Goal: Information Seeking & Learning: Learn about a topic

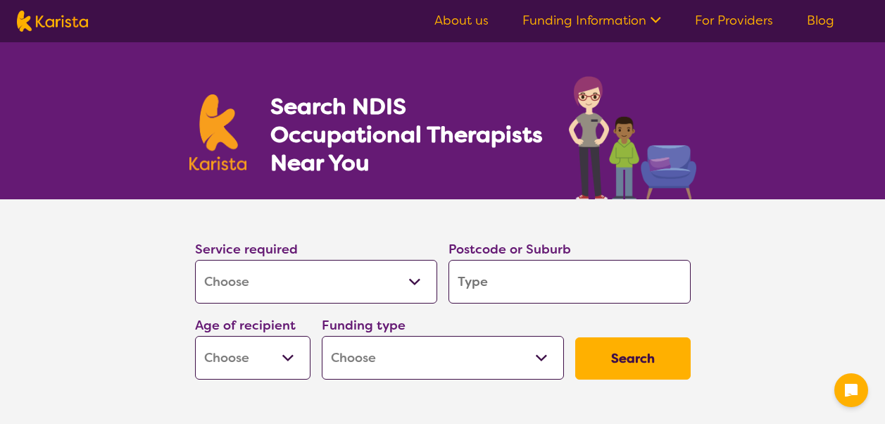
select select "[MEDICAL_DATA]"
click at [491, 279] on input "search" at bounding box center [569, 282] width 242 height 44
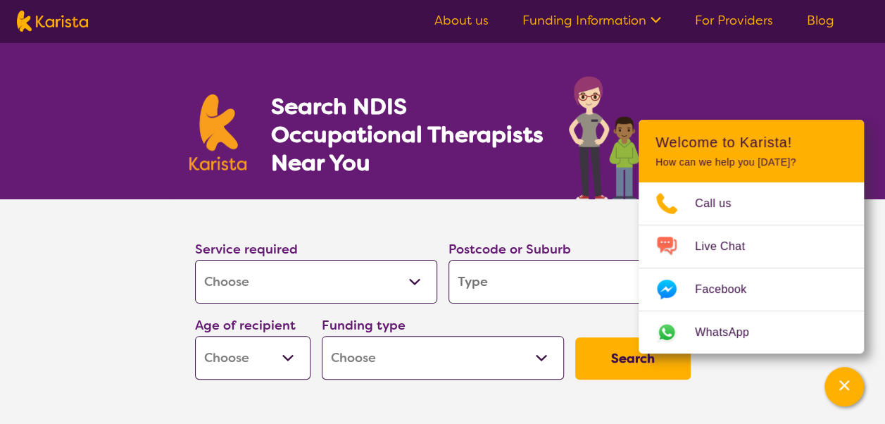
type input "4"
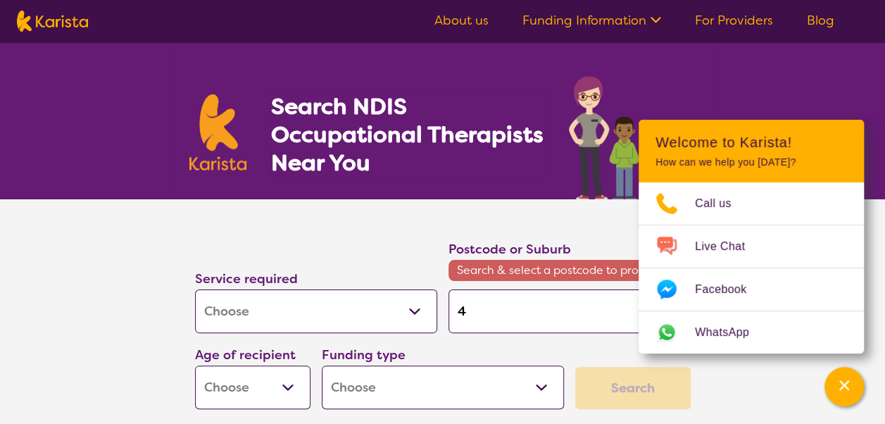
type input "48"
type input "487"
type input "4870"
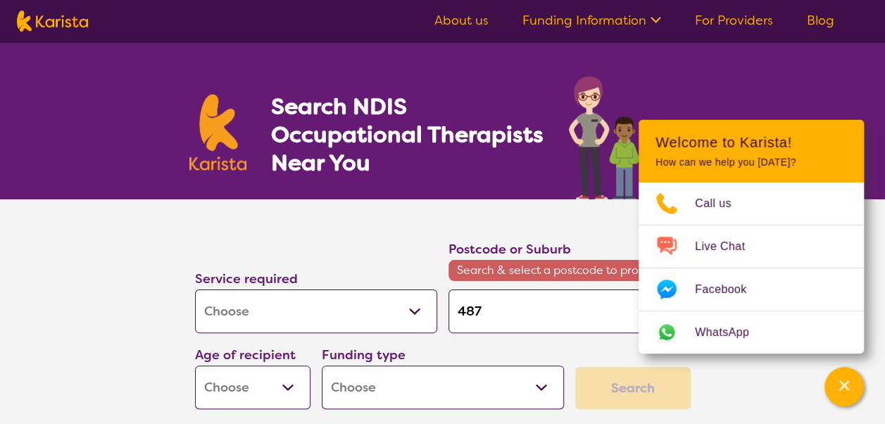
type input "4870"
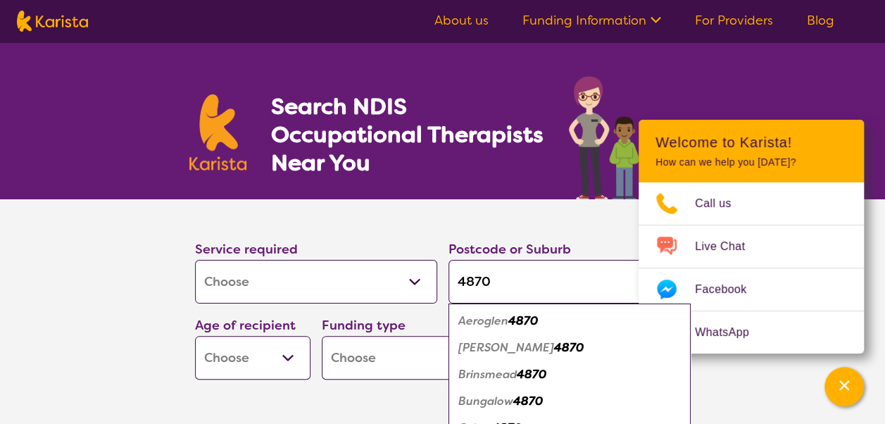
type input "4870"
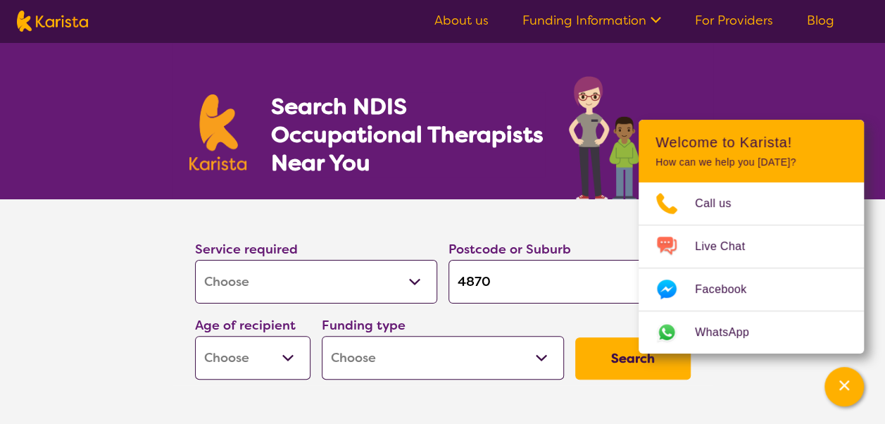
click at [95, 358] on section "Service required Allied Health Assistant Assessment ([MEDICAL_DATA] or [MEDICAL…" at bounding box center [442, 311] width 885 height 225
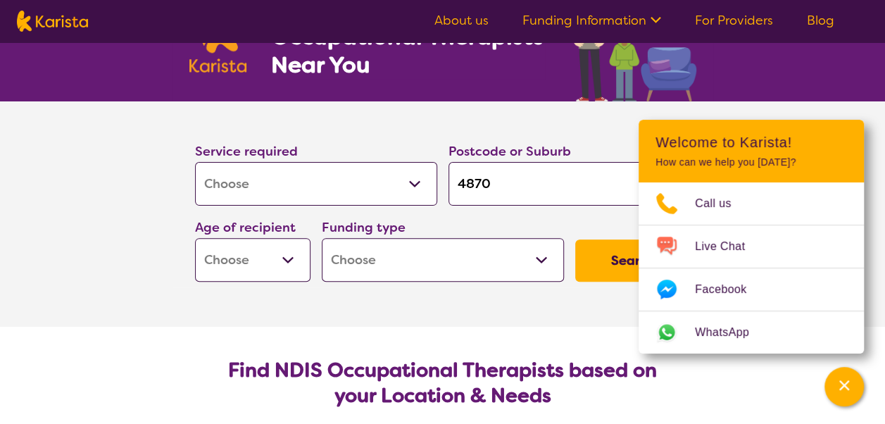
scroll to position [99, 0]
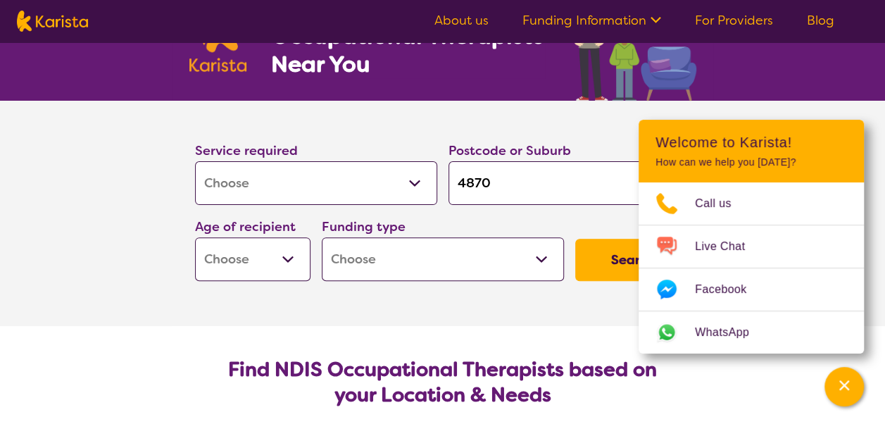
click at [403, 277] on select "Home Care Package (HCP) National Disability Insurance Scheme (NDIS) I don't know" at bounding box center [443, 259] width 242 height 44
select select "HCP"
click at [322, 237] on select "Home Care Package (HCP) National Disability Insurance Scheme (NDIS) I don't know" at bounding box center [443, 259] width 242 height 44
select select "HCP"
click at [615, 263] on button "Search" at bounding box center [632, 260] width 115 height 42
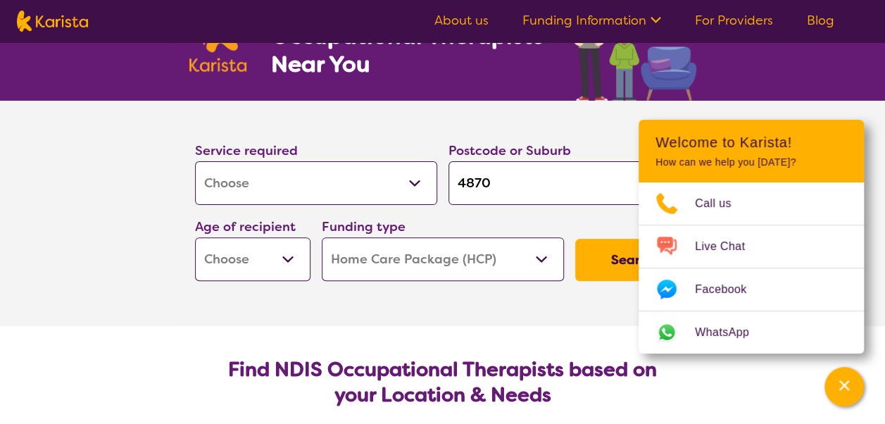
click at [274, 258] on select "Early Childhood - 0 to 9 Child - 10 to 11 Adolescent - 12 to 17 Adult - 18 to 6…" at bounding box center [252, 259] width 115 height 44
select select "AG"
click at [195, 237] on select "Early Childhood - 0 to 9 Child - 10 to 11 Adolescent - 12 to 17 Adult - 18 to 6…" at bounding box center [252, 259] width 115 height 44
select select "AG"
click at [601, 258] on button "Search" at bounding box center [632, 260] width 115 height 42
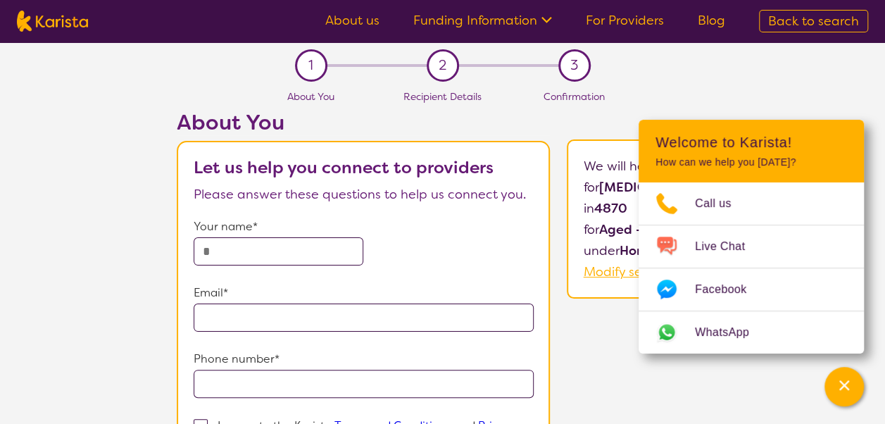
select select "[MEDICAL_DATA]"
select select "AG"
select select "HCP"
select select "[MEDICAL_DATA]"
select select "AG"
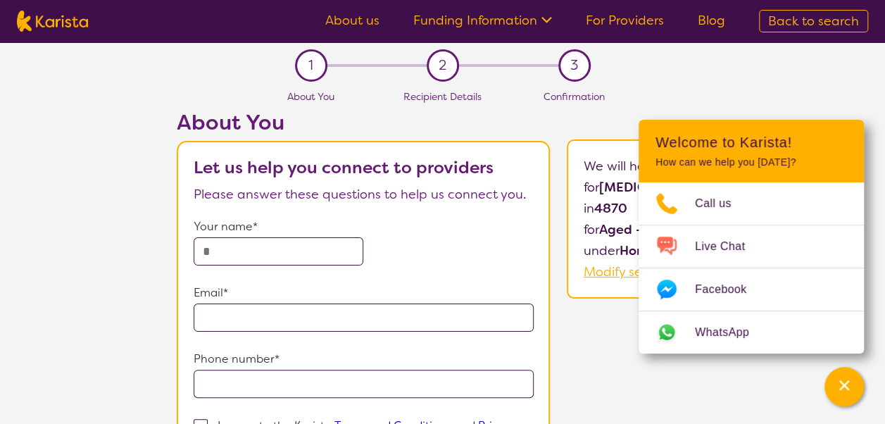
select select "HCP"
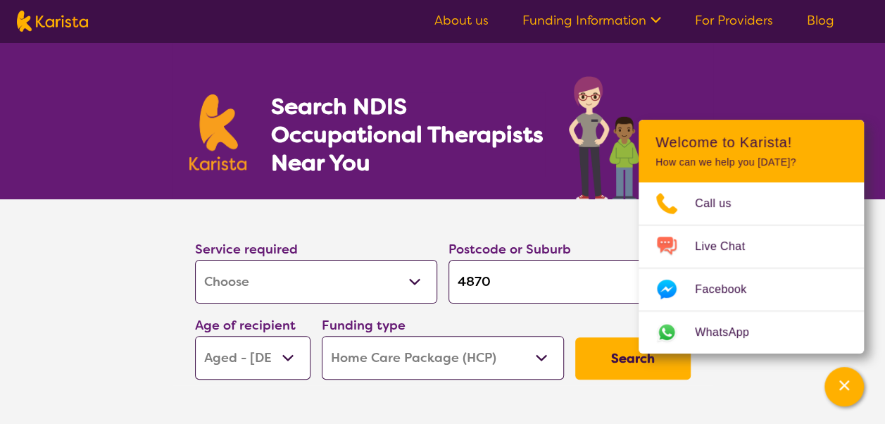
scroll to position [99, 0]
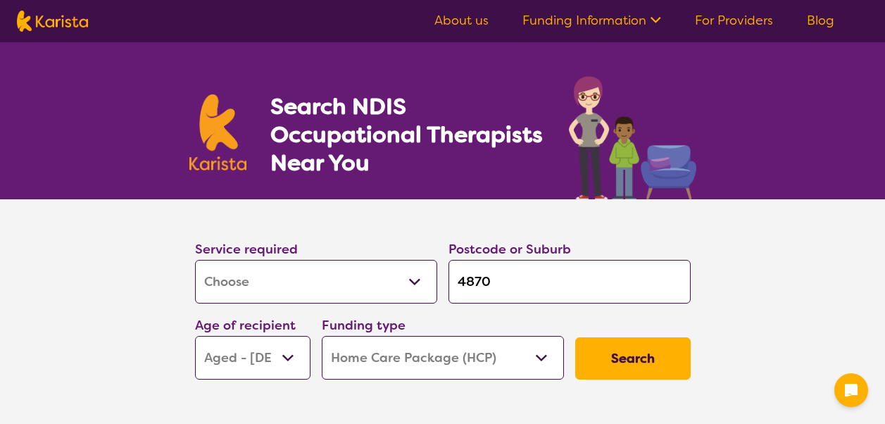
select select "[MEDICAL_DATA]"
select select "AG"
select select "HCP"
select select "[MEDICAL_DATA]"
select select "AG"
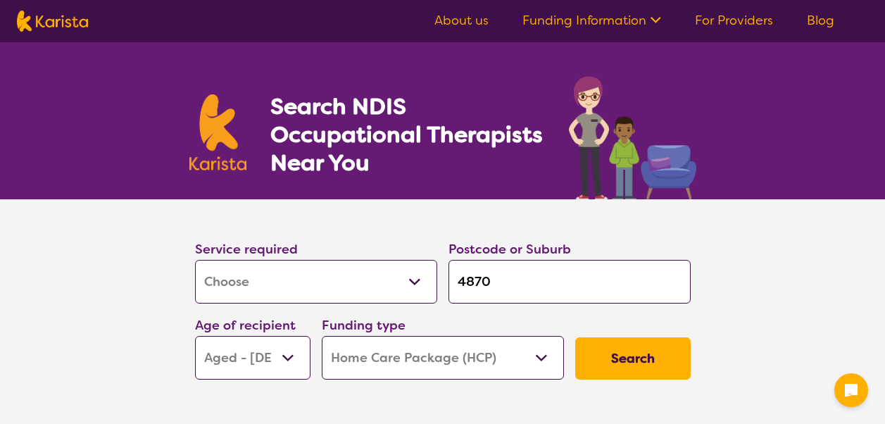
select select "HCP"
